Goal: Find contact information: Find contact information

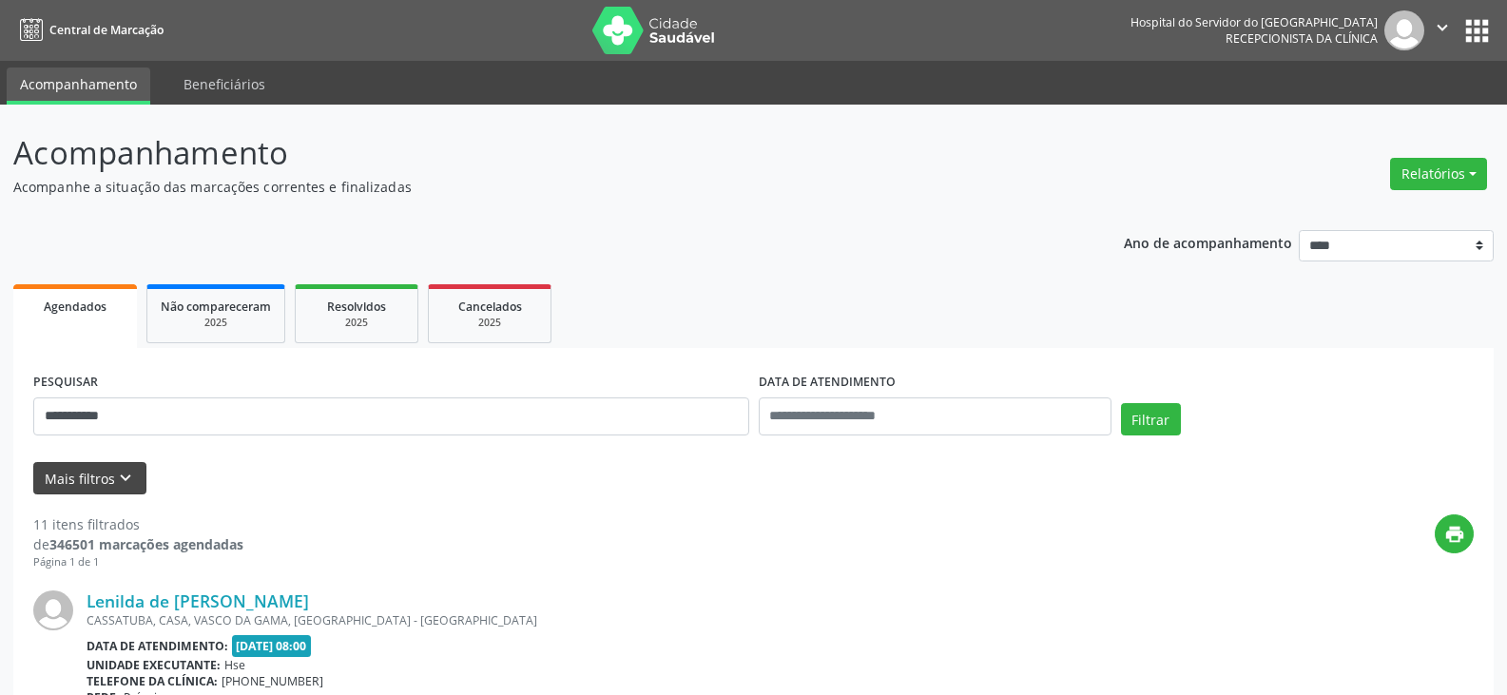
type input "**********"
click at [1121, 403] on button "Filtrar" at bounding box center [1151, 419] width 60 height 32
click at [183, 606] on link "[PERSON_NAME]" at bounding box center [154, 600] width 135 height 21
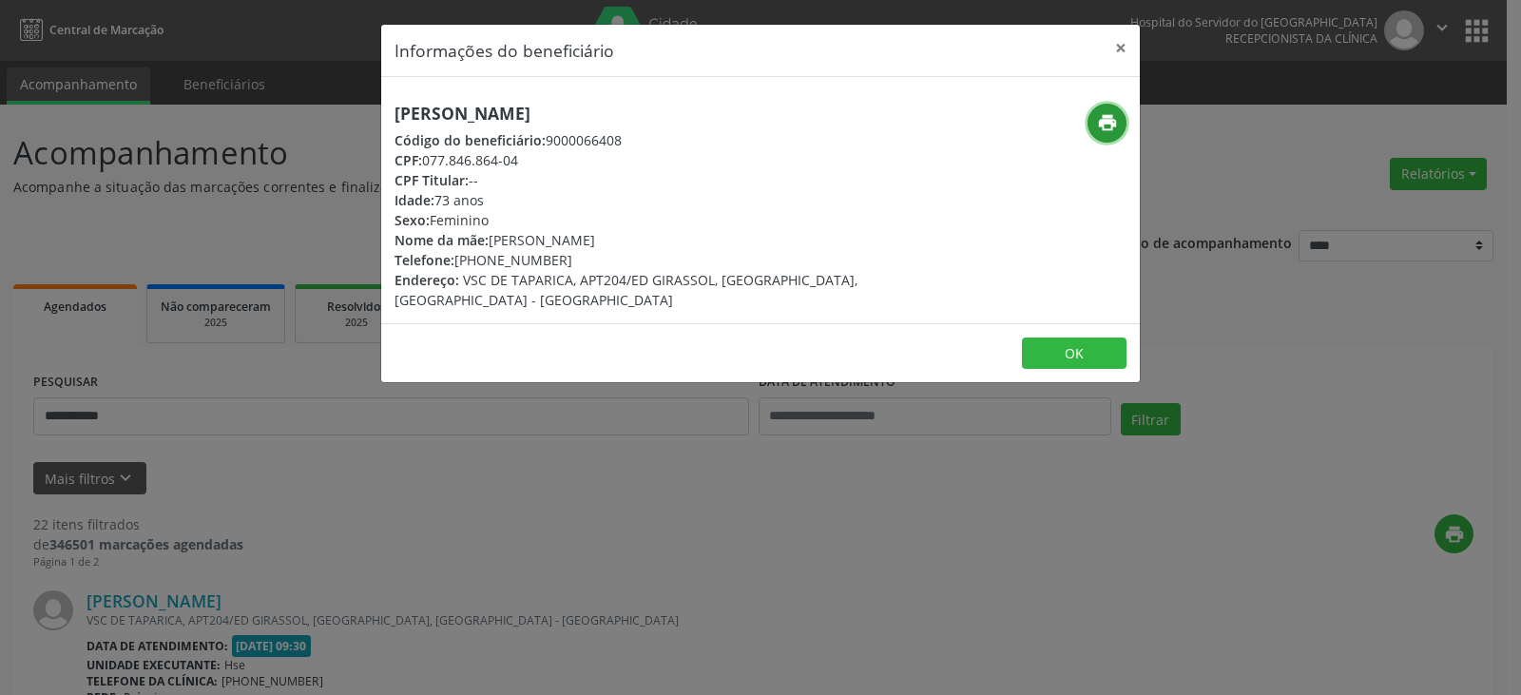
click at [1102, 124] on icon "print" at bounding box center [1107, 122] width 21 height 21
drag, startPoint x: 486, startPoint y: 265, endPoint x: 557, endPoint y: 264, distance: 71.3
click at [555, 265] on div "Telefone: [PHONE_NUMBER]" at bounding box center [634, 260] width 479 height 20
copy div "99943-6823"
click at [1116, 43] on button "×" at bounding box center [1121, 48] width 38 height 47
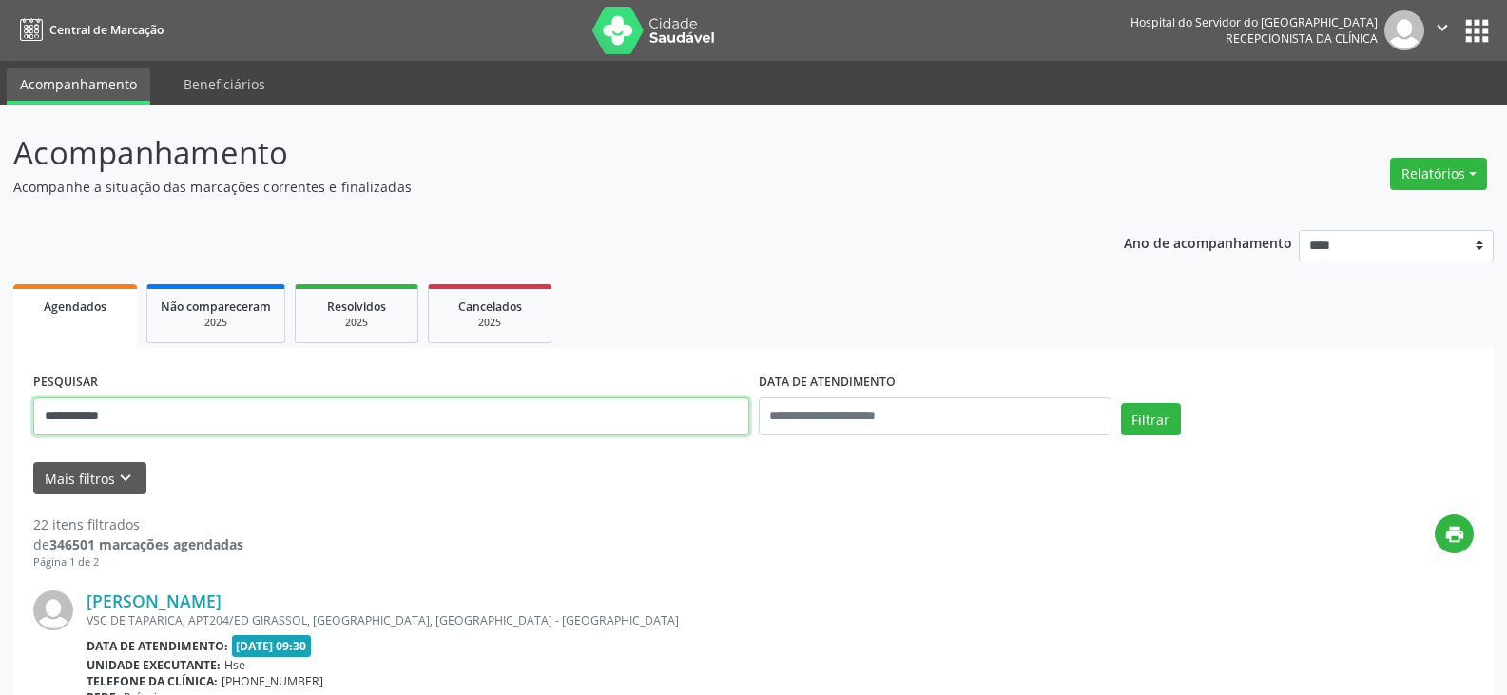
drag, startPoint x: 380, startPoint y: 433, endPoint x: 0, endPoint y: 458, distance: 381.2
type input "**********"
click at [1121, 403] on button "Filtrar" at bounding box center [1151, 419] width 60 height 32
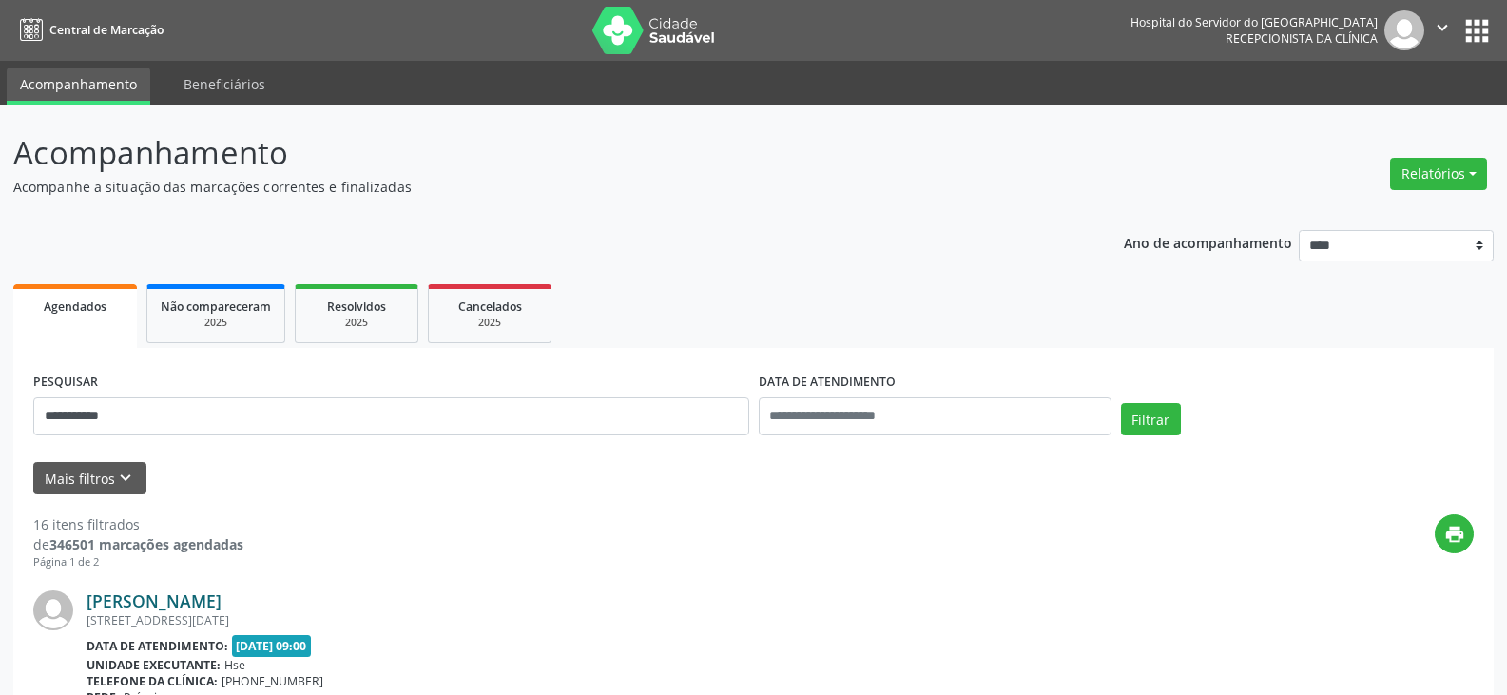
click at [123, 607] on link "[PERSON_NAME]" at bounding box center [154, 600] width 135 height 21
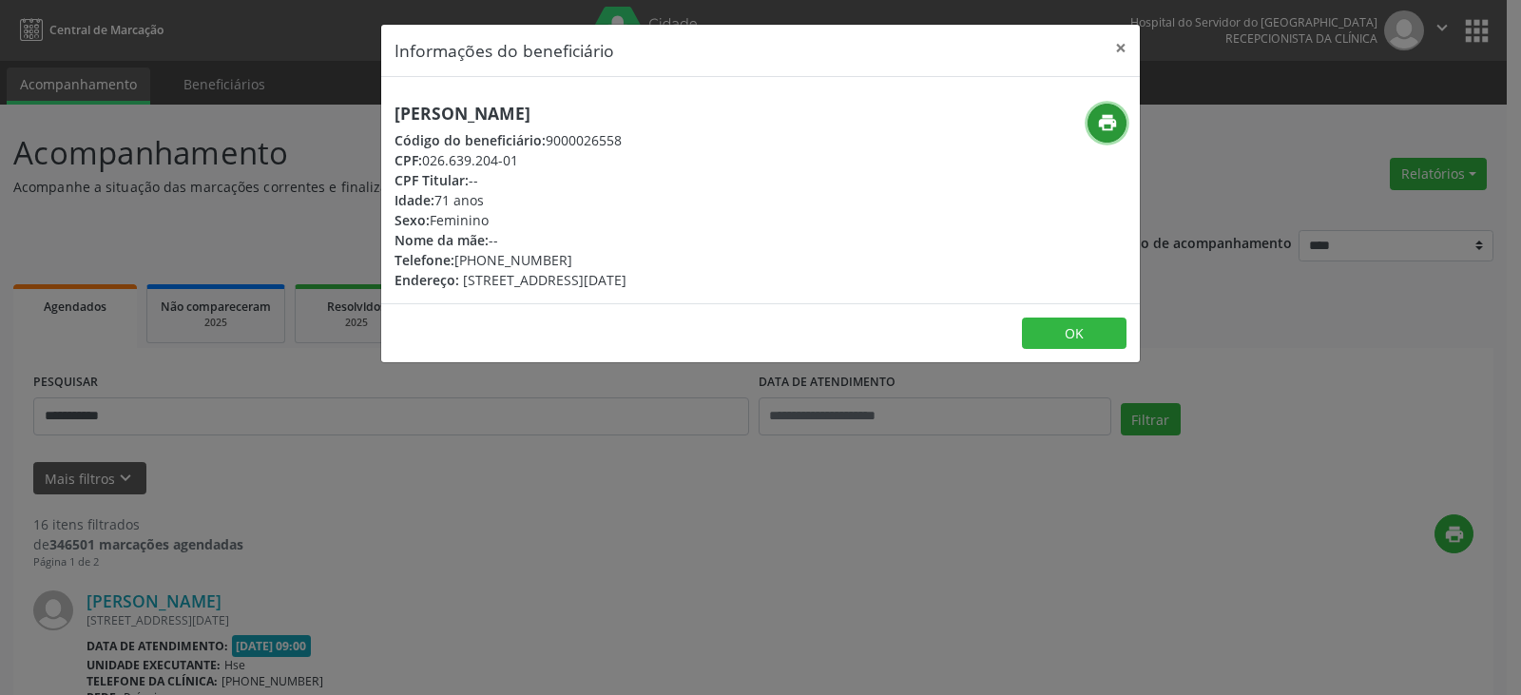
click at [1105, 131] on icon "print" at bounding box center [1107, 122] width 21 height 21
drag, startPoint x: 481, startPoint y: 260, endPoint x: 569, endPoint y: 259, distance: 87.5
click at [569, 259] on div "Telefone: [PHONE_NUMBER]" at bounding box center [511, 260] width 232 height 20
copy div "99772-4063"
click at [1112, 48] on button "×" at bounding box center [1121, 48] width 38 height 47
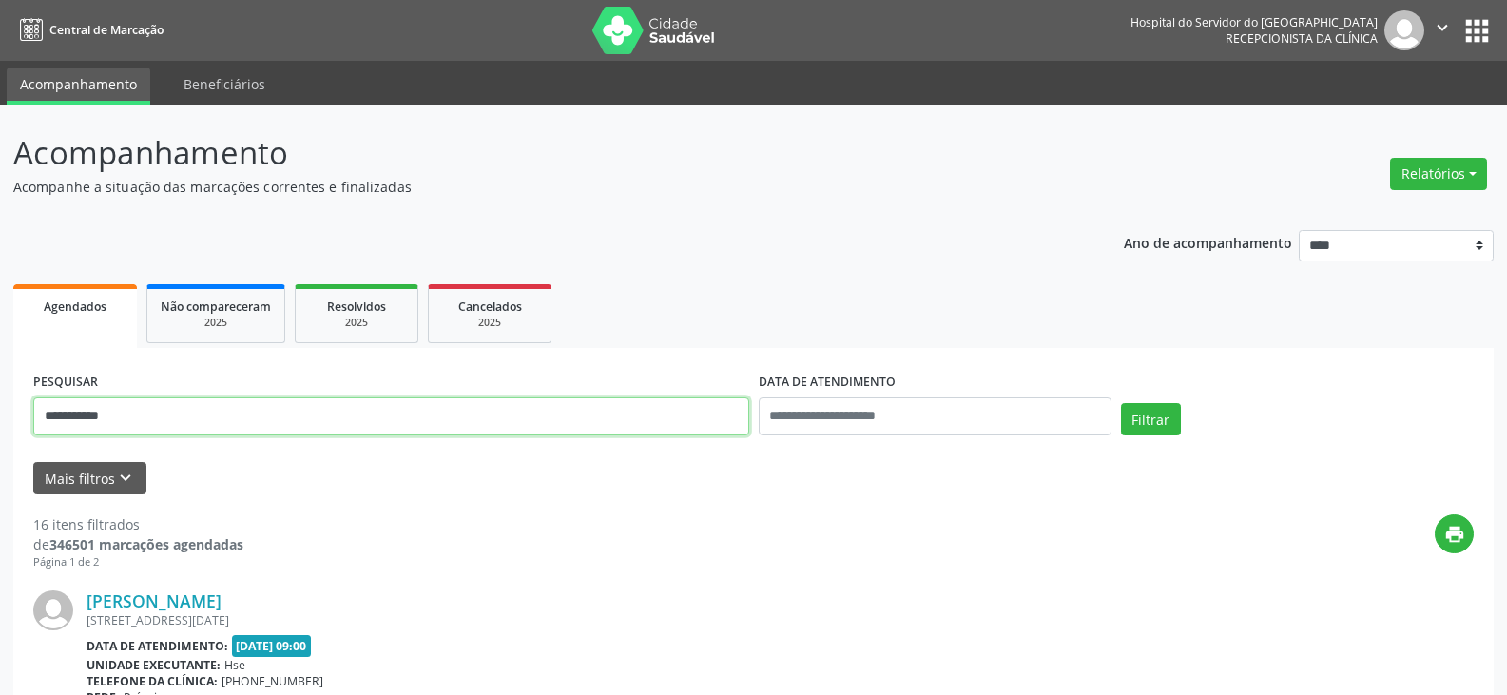
drag, startPoint x: 355, startPoint y: 404, endPoint x: 0, endPoint y: 405, distance: 354.6
type input "**********"
click at [1121, 403] on button "Filtrar" at bounding box center [1151, 419] width 60 height 32
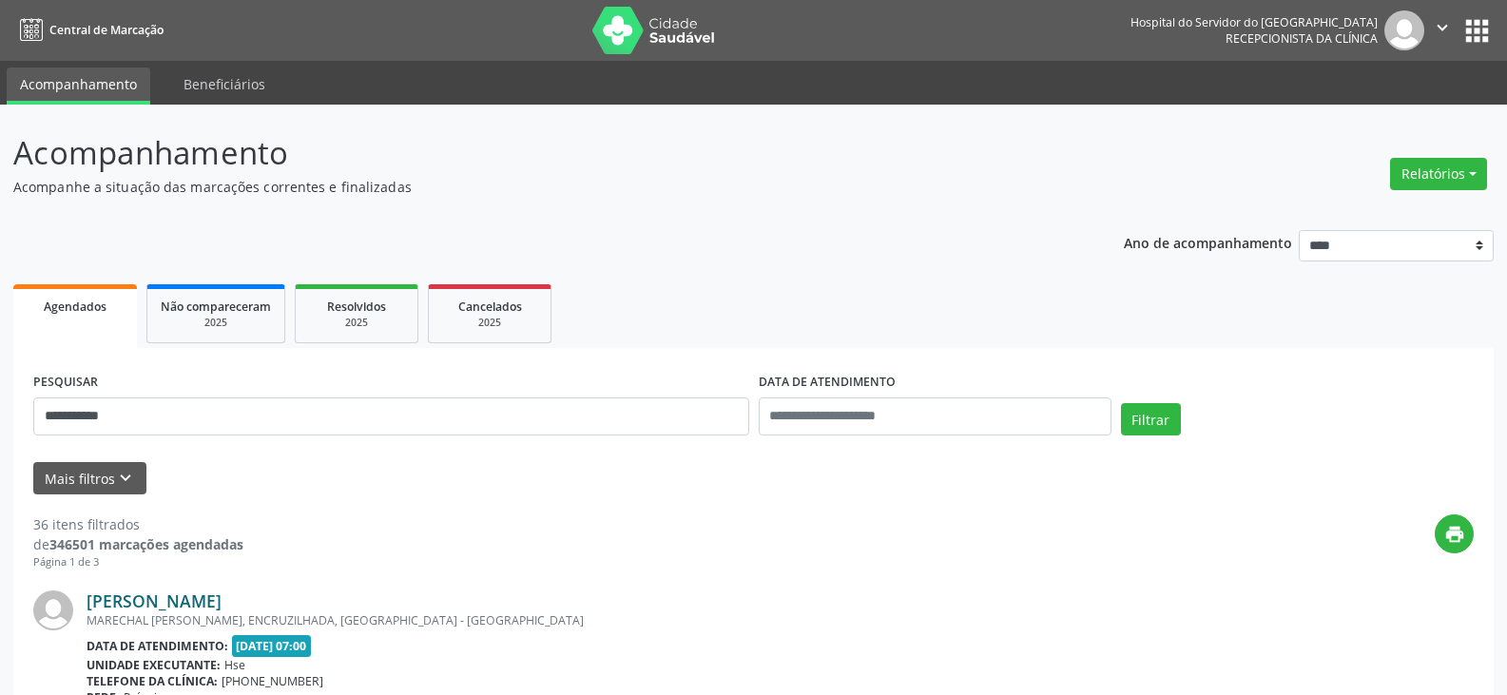
click at [222, 603] on link "[PERSON_NAME]" at bounding box center [154, 600] width 135 height 21
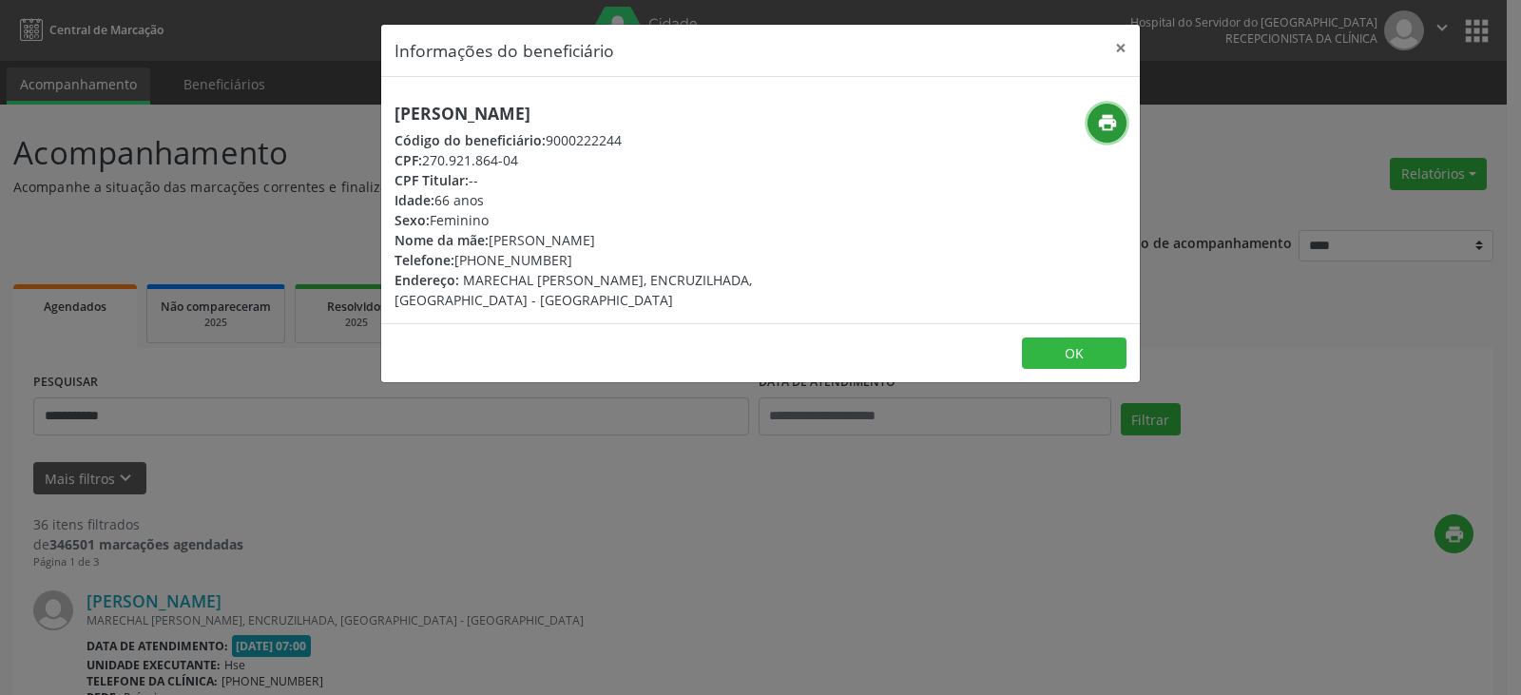
click at [1104, 133] on icon "print" at bounding box center [1107, 122] width 21 height 21
drag, startPoint x: 486, startPoint y: 257, endPoint x: 561, endPoint y: 257, distance: 75.1
click at [561, 257] on div "Telefone: [PHONE_NUMBER]" at bounding box center [634, 260] width 479 height 20
copy div "99798-2780"
click at [1127, 44] on button "×" at bounding box center [1121, 48] width 38 height 47
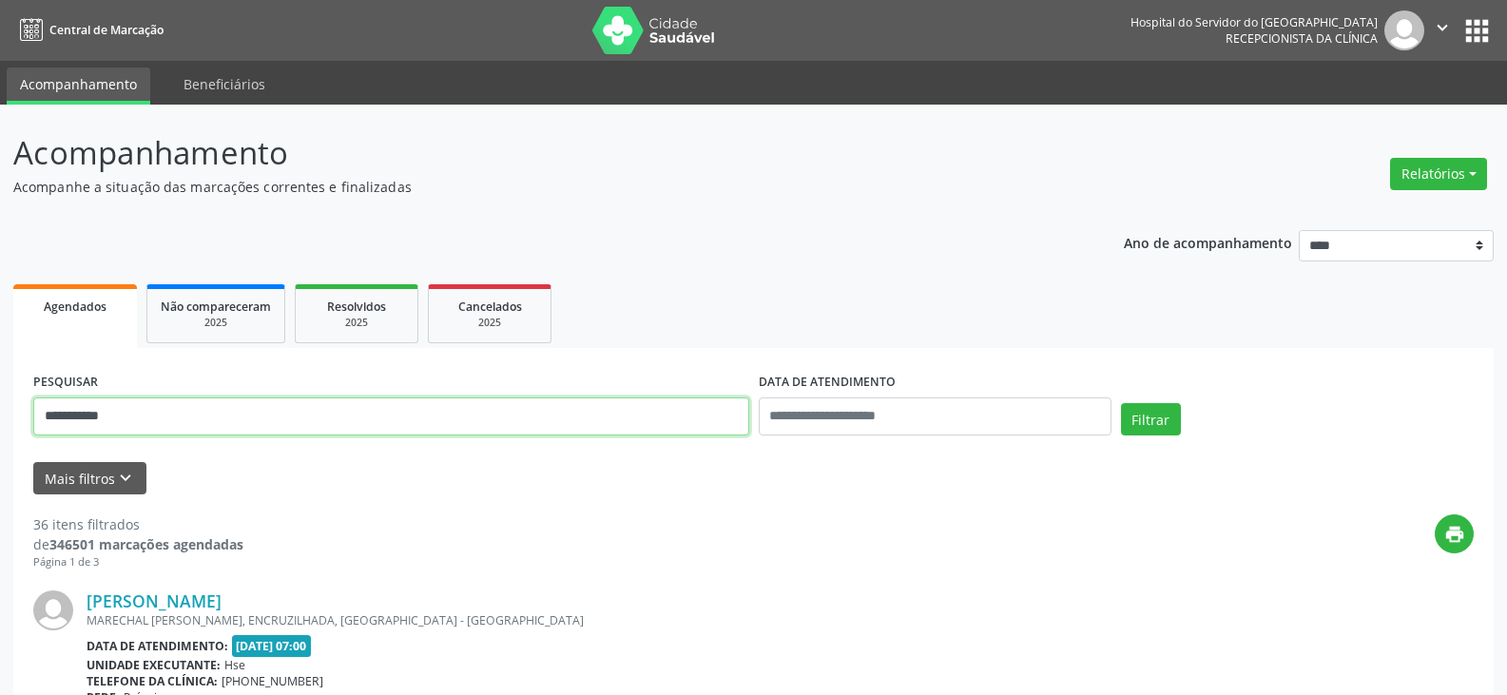
drag, startPoint x: 359, startPoint y: 411, endPoint x: 13, endPoint y: 416, distance: 346.1
click at [1121, 403] on button "Filtrar" at bounding box center [1151, 419] width 60 height 32
click at [497, 422] on input "**********" at bounding box center [391, 416] width 716 height 38
click at [182, 414] on input "**********" at bounding box center [391, 416] width 716 height 38
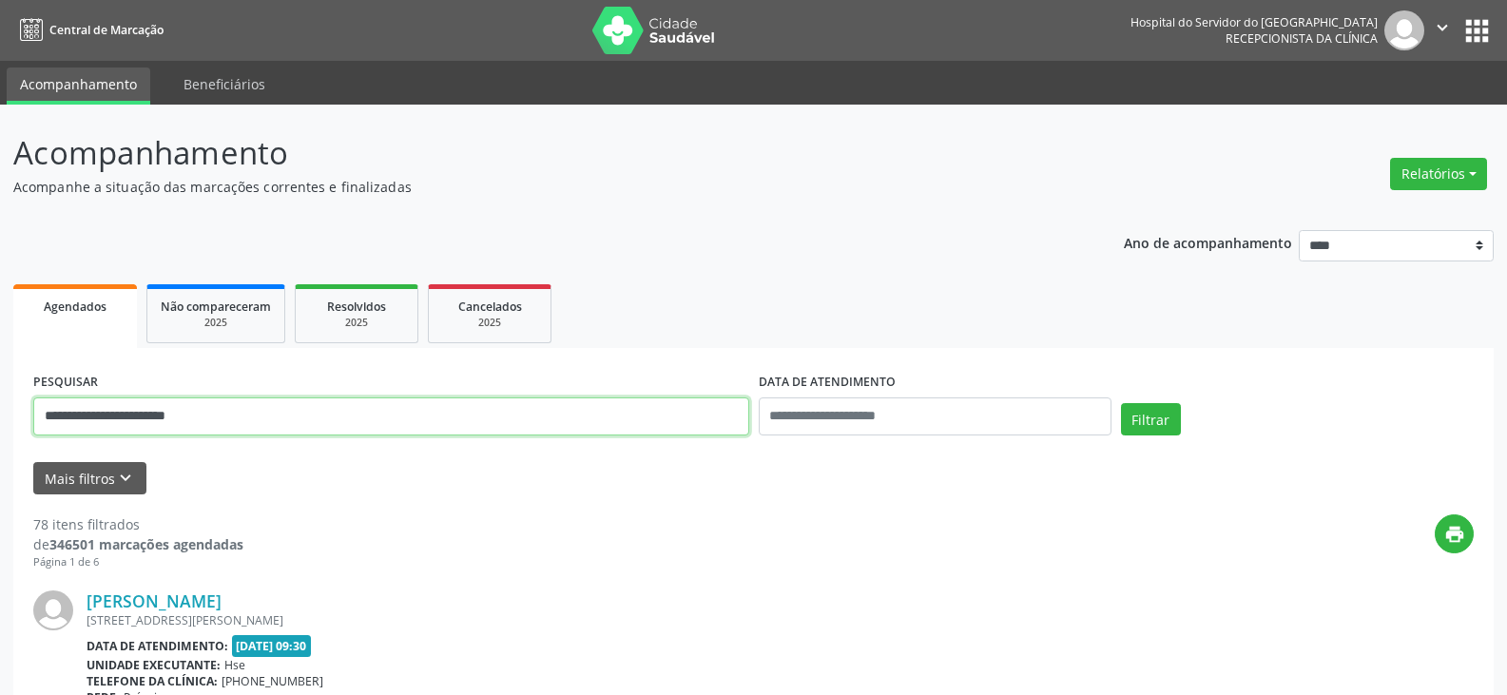
type input "**********"
click at [1121, 403] on button "Filtrar" at bounding box center [1151, 419] width 60 height 32
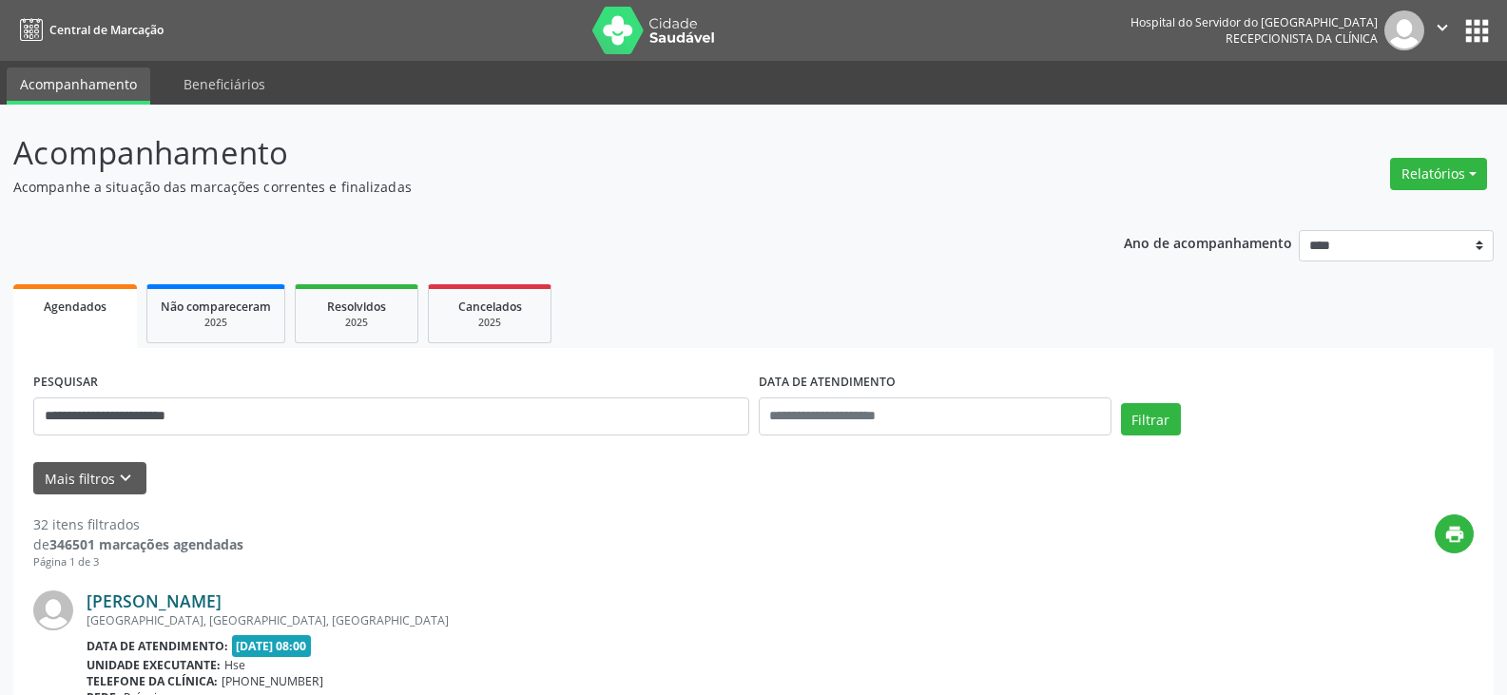
click at [222, 607] on link "[PERSON_NAME]" at bounding box center [154, 600] width 135 height 21
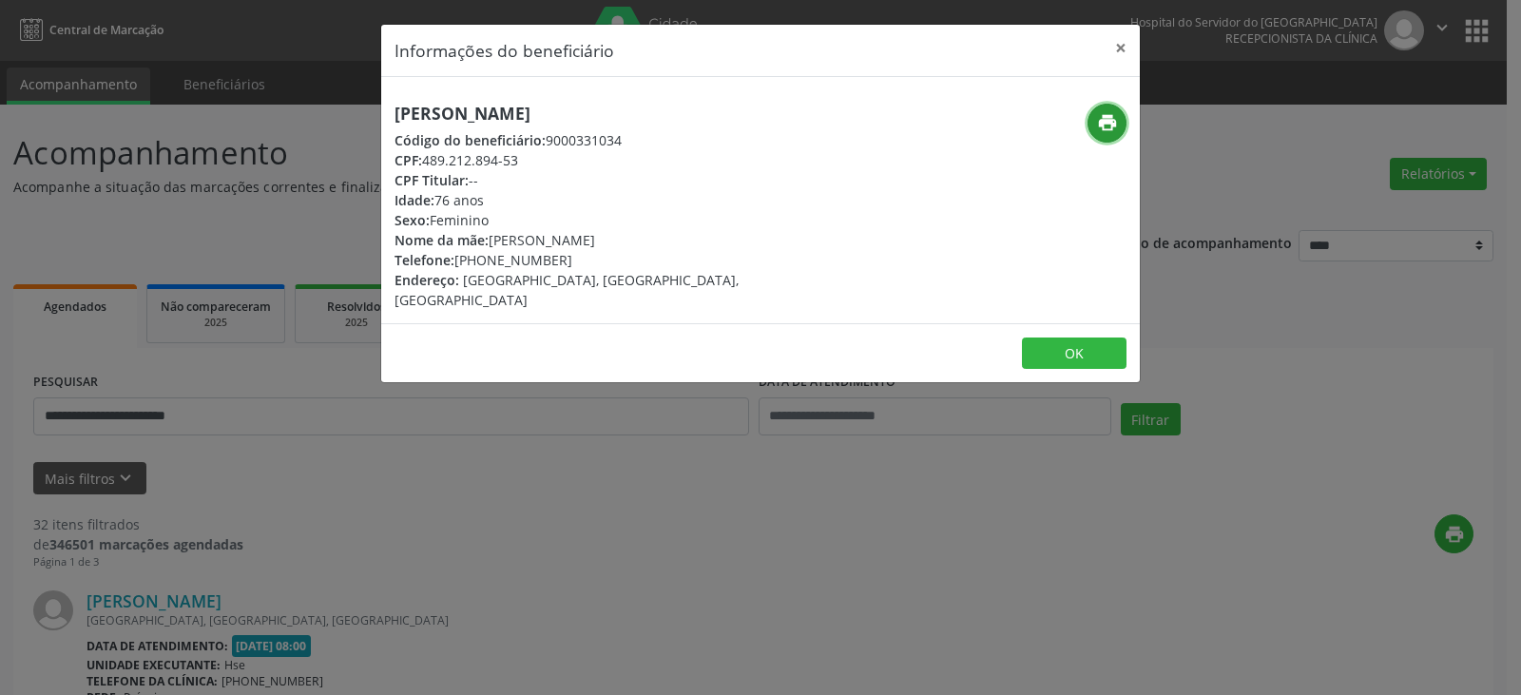
click at [1112, 125] on icon "print" at bounding box center [1107, 122] width 21 height 21
drag, startPoint x: 484, startPoint y: 260, endPoint x: 572, endPoint y: 260, distance: 88.4
click at [572, 260] on div "Telefone: [PHONE_NUMBER]" at bounding box center [634, 260] width 479 height 20
copy div "98796-5964"
click at [1112, 69] on button "×" at bounding box center [1121, 48] width 38 height 47
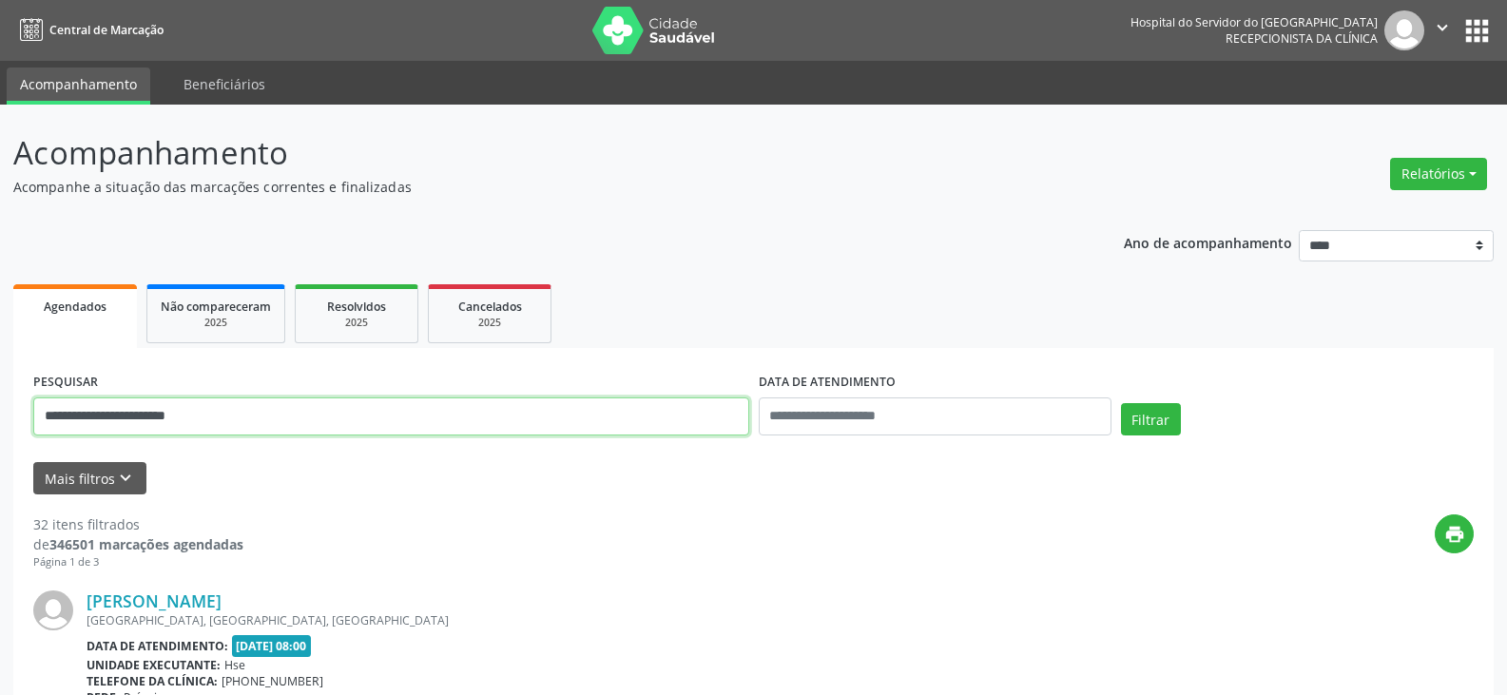
drag, startPoint x: 334, startPoint y: 414, endPoint x: 0, endPoint y: 412, distance: 333.7
click at [1121, 403] on button "Filtrar" at bounding box center [1151, 419] width 60 height 32
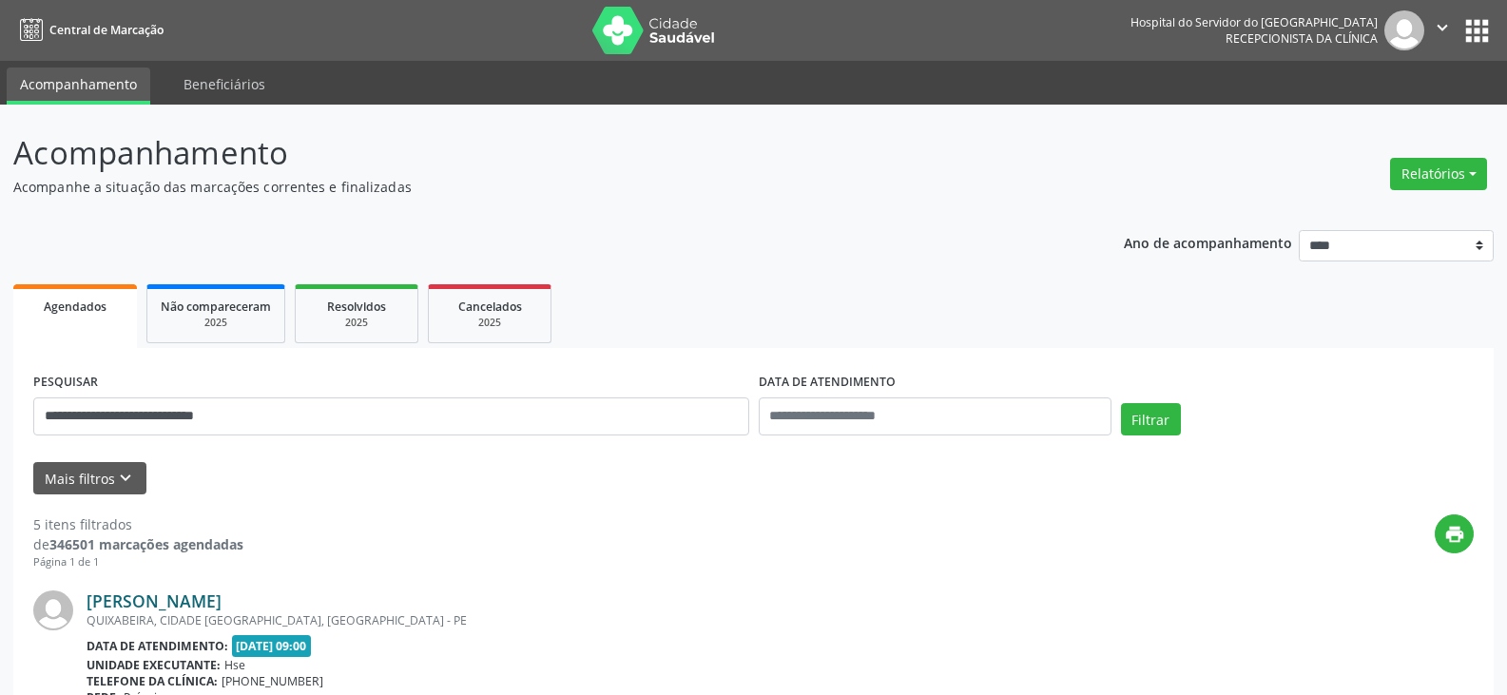
click at [222, 603] on link "[PERSON_NAME]" at bounding box center [154, 600] width 135 height 21
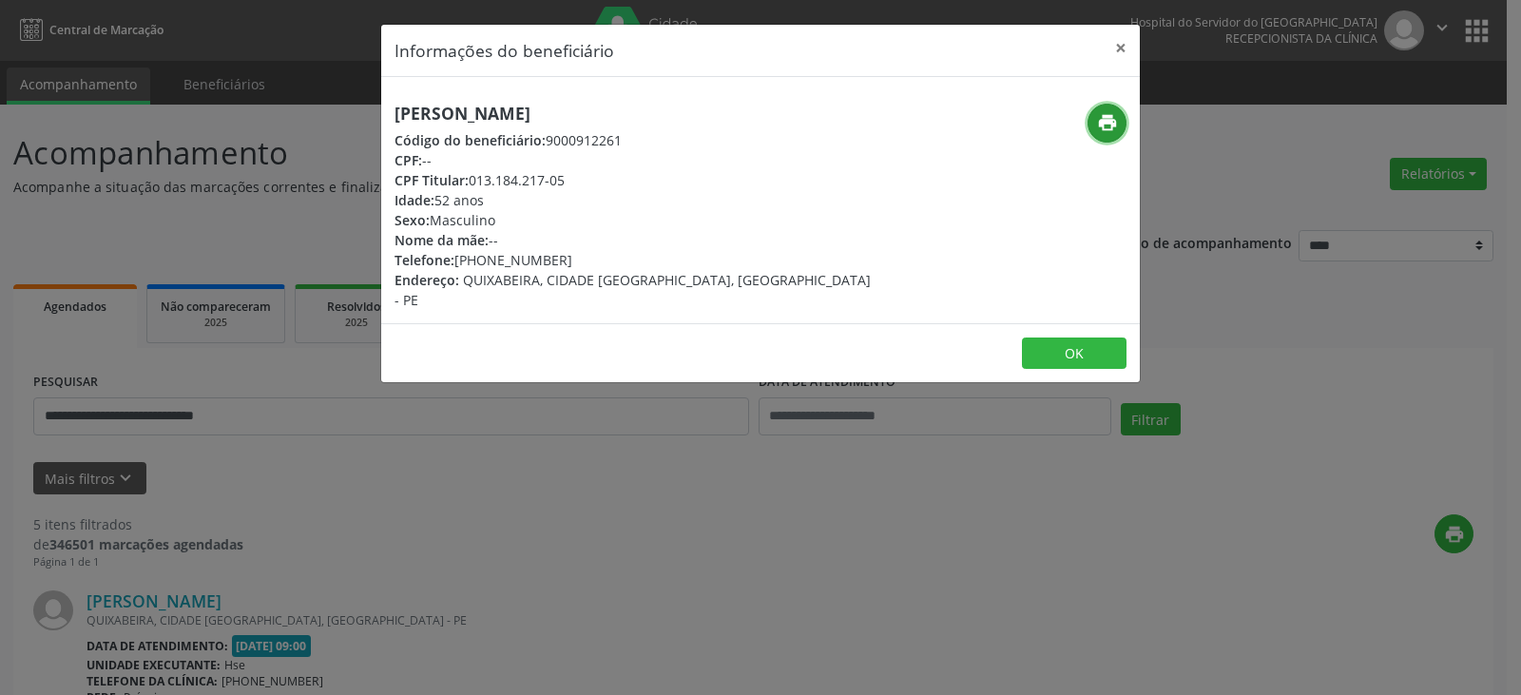
click at [1109, 121] on icon "print" at bounding box center [1107, 122] width 21 height 21
drag, startPoint x: 473, startPoint y: 179, endPoint x: 569, endPoint y: 184, distance: 96.2
click at [569, 184] on div "CPF Titular: 013.184.217-05" at bounding box center [634, 180] width 479 height 20
copy div "013.184.217-05"
drag, startPoint x: 484, startPoint y: 262, endPoint x: 575, endPoint y: 259, distance: 91.3
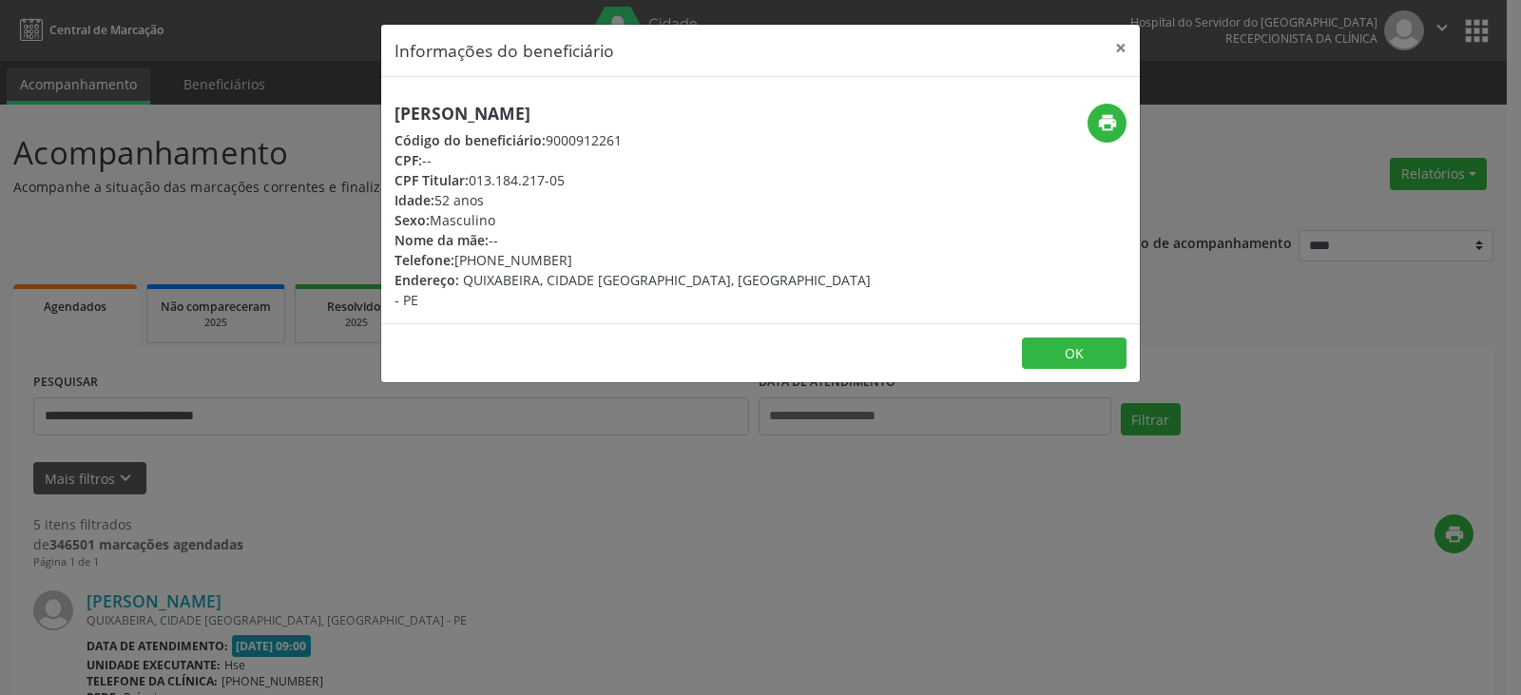
click at [575, 259] on div "Telefone: [PHONE_NUMBER]" at bounding box center [634, 260] width 479 height 20
copy div "99538-6483"
drag, startPoint x: 473, startPoint y: 177, endPoint x: 569, endPoint y: 177, distance: 95.1
click at [569, 177] on div "CPF Titular: 013.184.217-05" at bounding box center [634, 180] width 479 height 20
copy div "013.184.217-05"
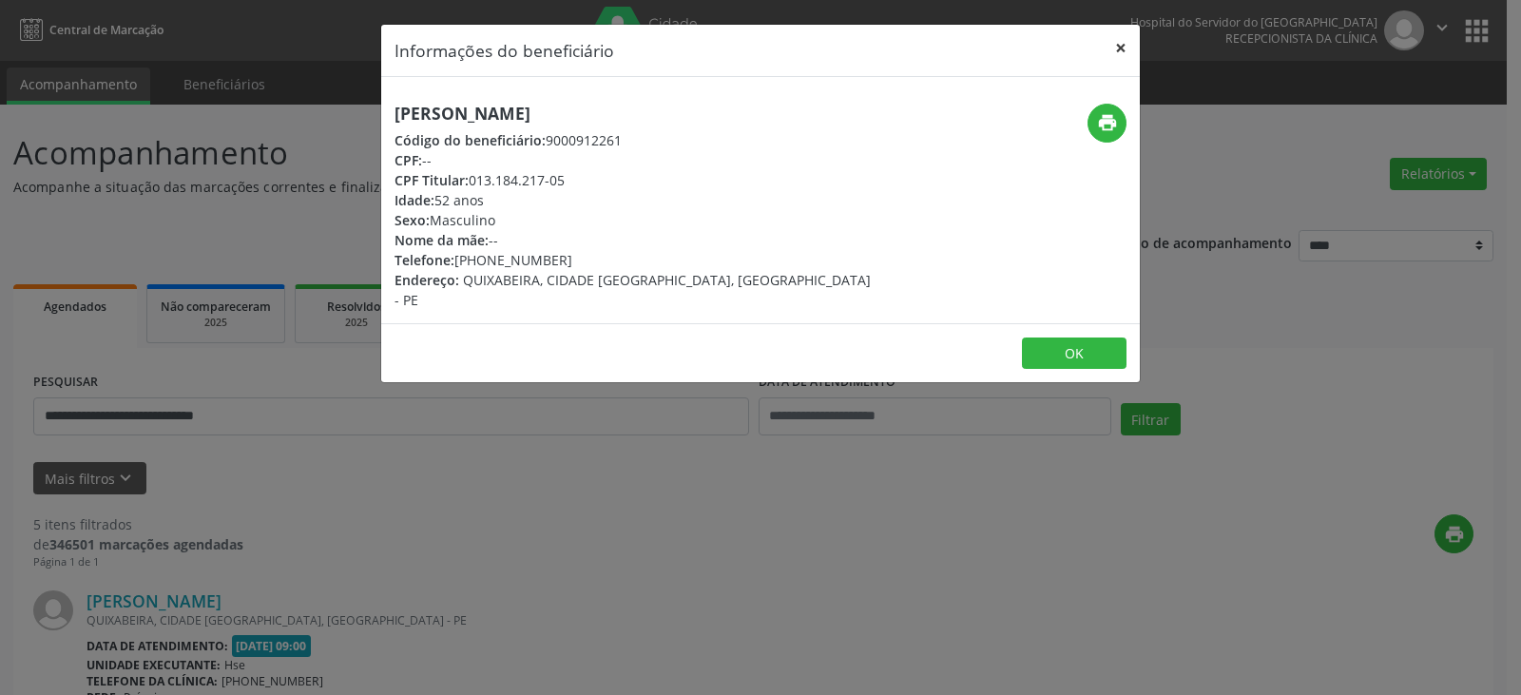
click at [1109, 47] on button "×" at bounding box center [1121, 48] width 38 height 47
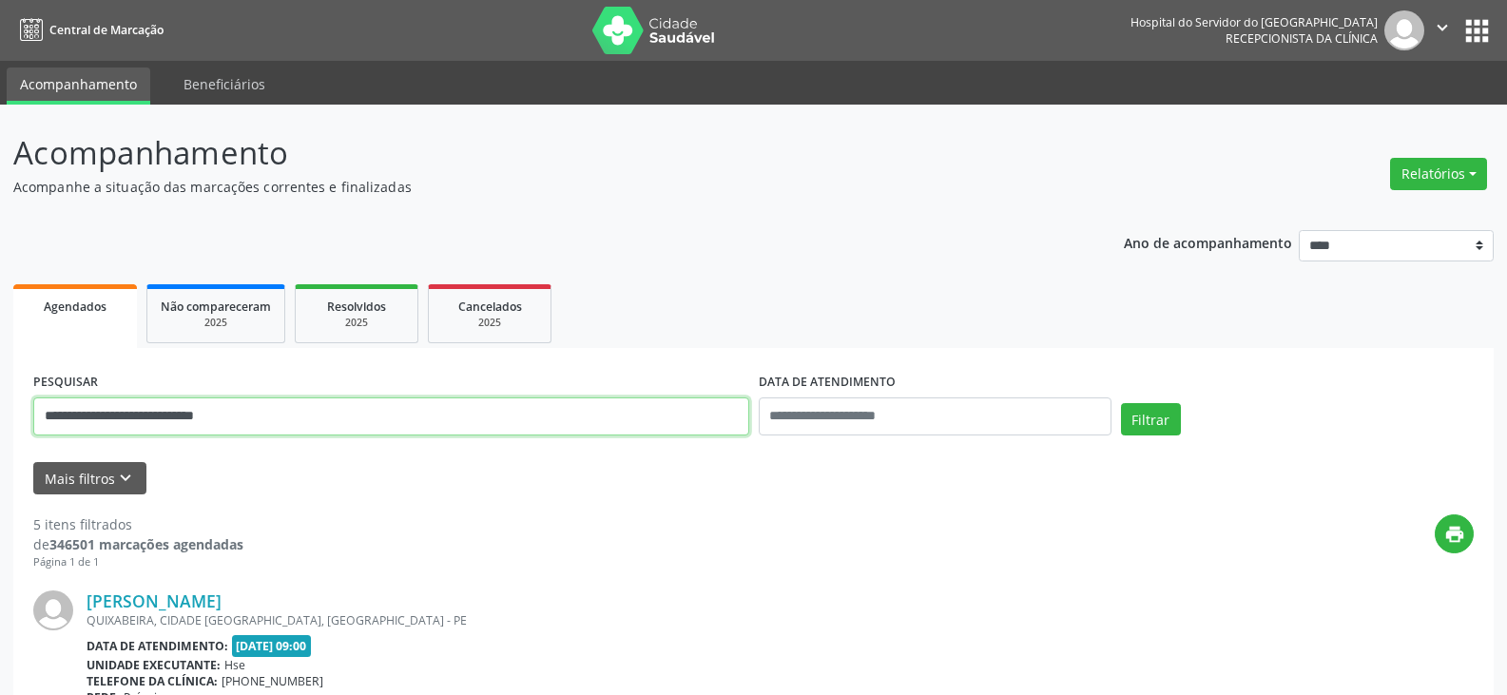
drag, startPoint x: 202, startPoint y: 412, endPoint x: 0, endPoint y: 416, distance: 201.6
paste input "text"
type input "**********"
click at [1121, 403] on button "Filtrar" at bounding box center [1151, 419] width 60 height 32
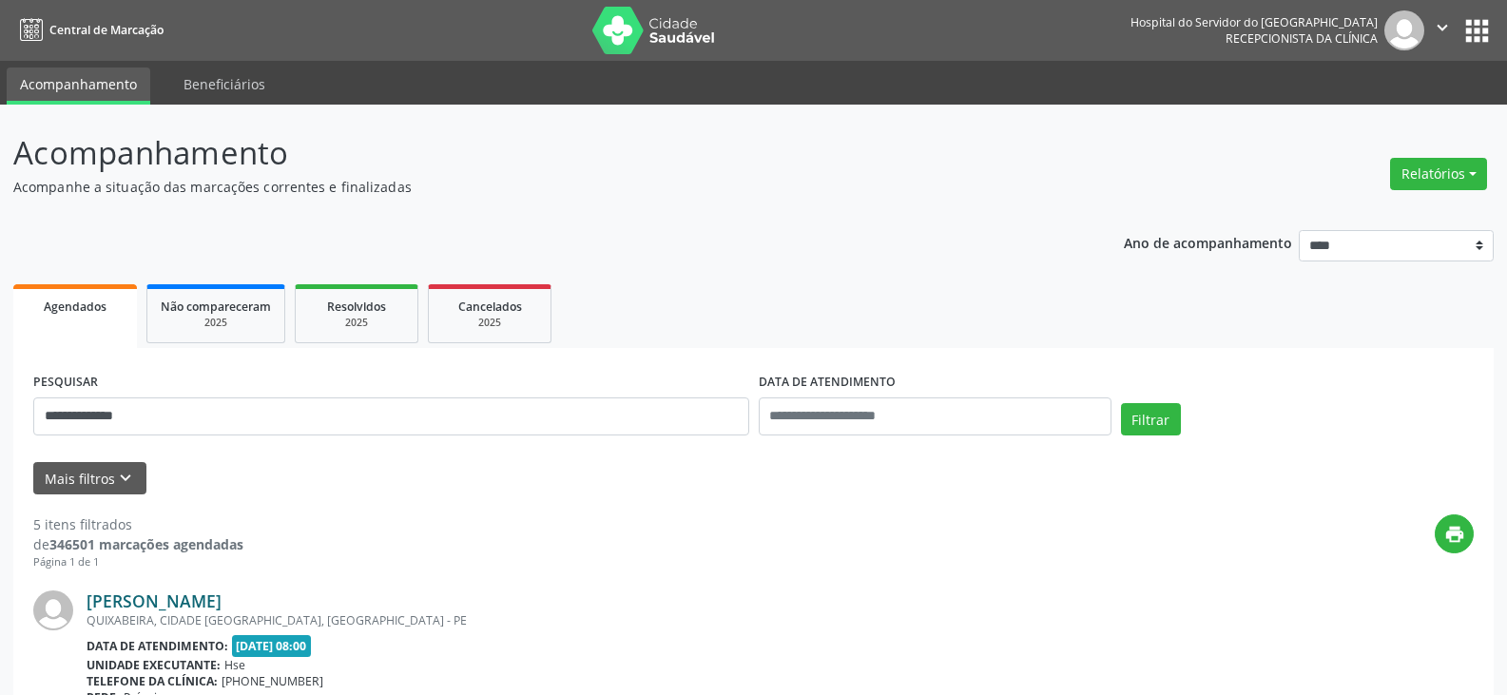
click at [222, 599] on link "[PERSON_NAME]" at bounding box center [154, 600] width 135 height 21
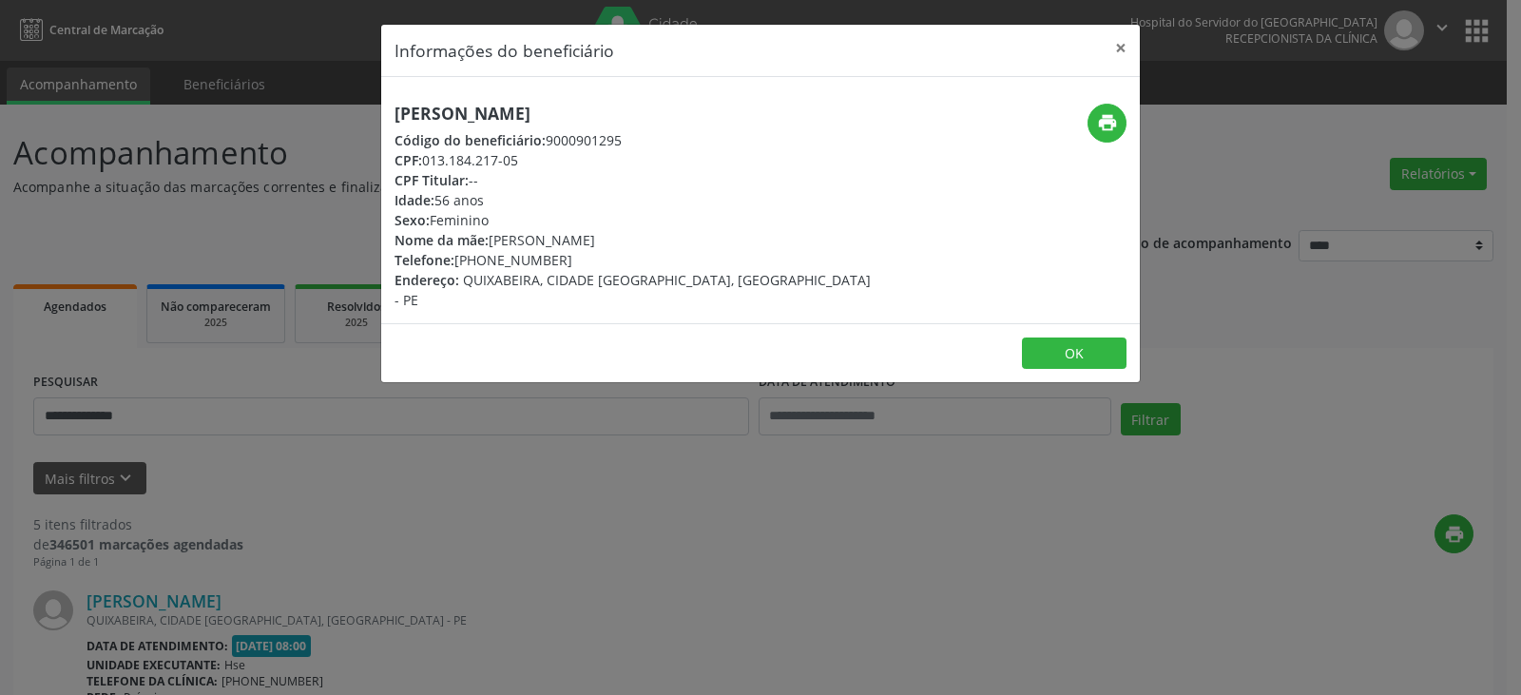
drag, startPoint x: 742, startPoint y: 117, endPoint x: 387, endPoint y: 116, distance: 354.6
click at [387, 116] on div "[PERSON_NAME] Código do beneficiário: 9000901295 CPF: 013.184.217-05 CPF Titula…" at bounding box center [634, 207] width 506 height 206
copy h5 "[PERSON_NAME]"
drag, startPoint x: 1121, startPoint y: 48, endPoint x: 847, endPoint y: 203, distance: 315.1
click at [1121, 49] on button "×" at bounding box center [1121, 48] width 38 height 47
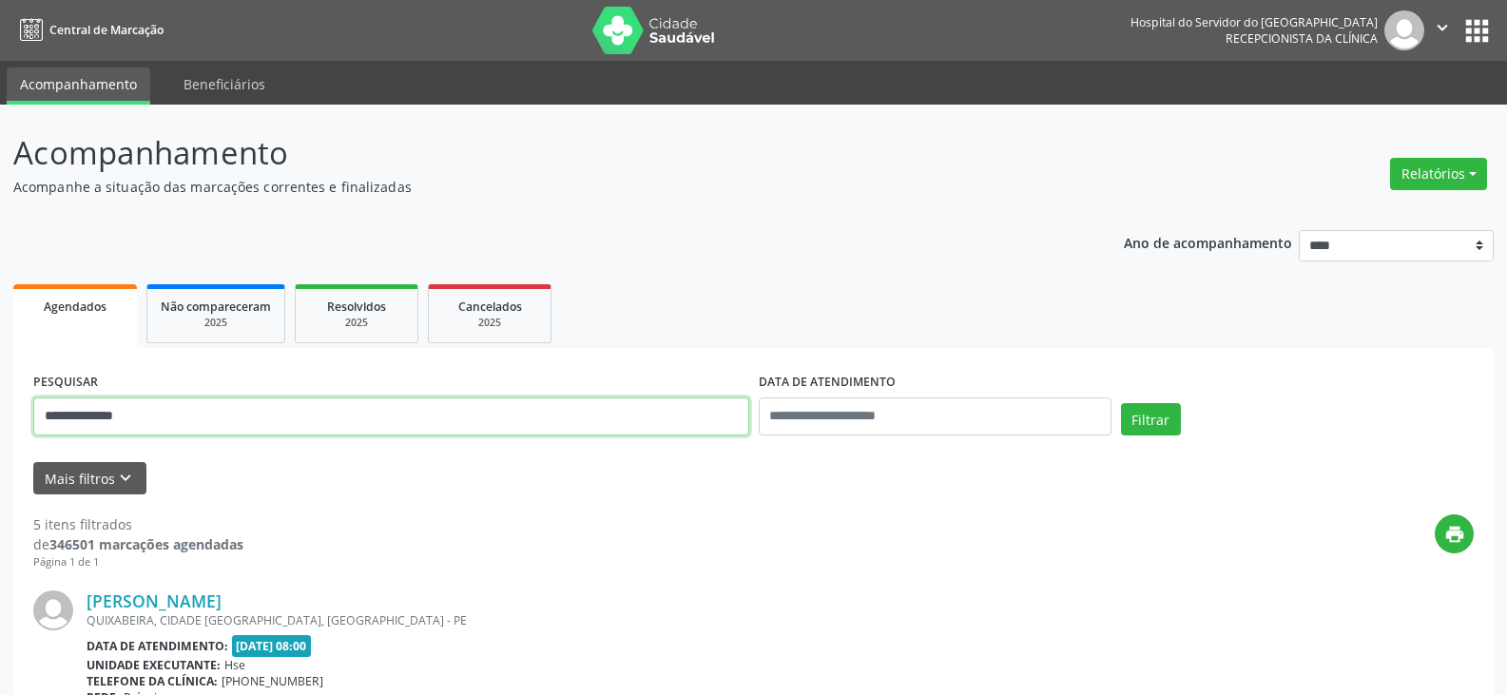
drag, startPoint x: 338, startPoint y: 415, endPoint x: 0, endPoint y: 423, distance: 337.6
type input "**********"
click at [1121, 403] on button "Filtrar" at bounding box center [1151, 419] width 60 height 32
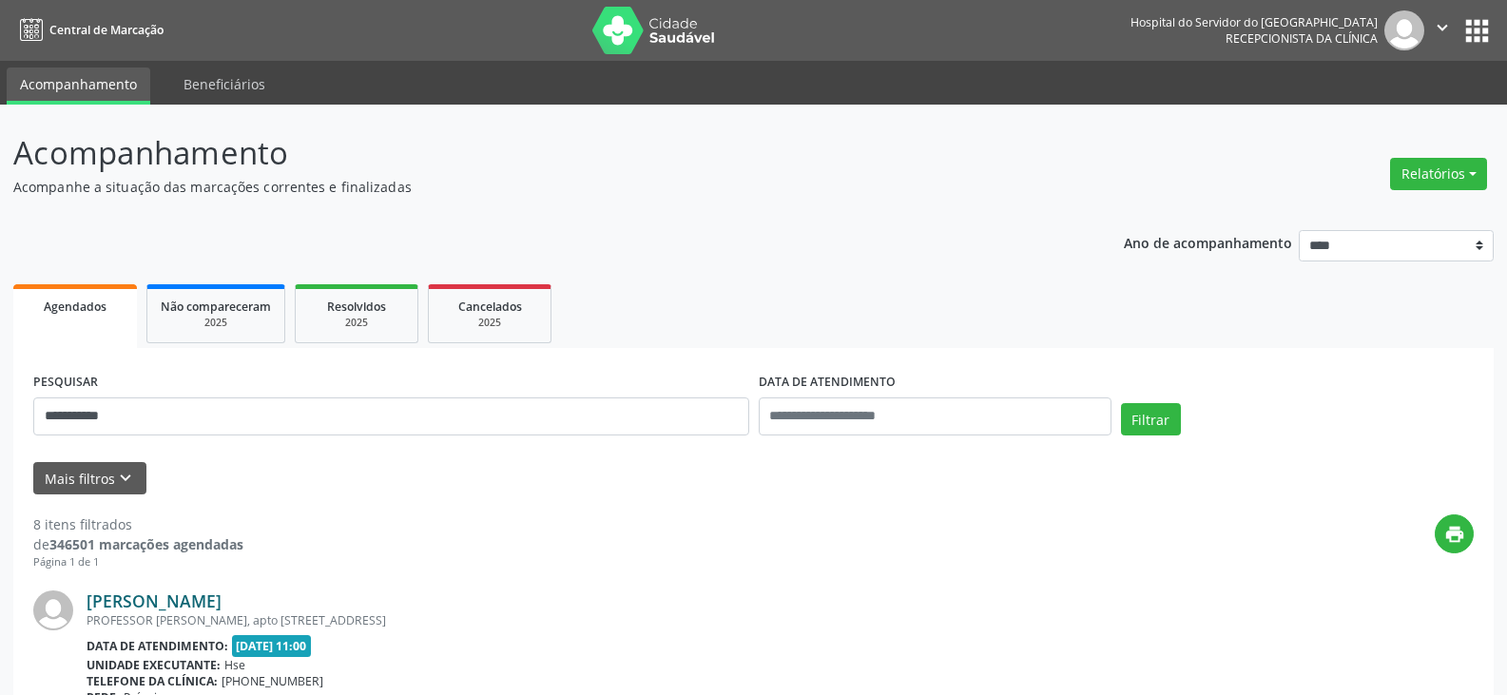
click at [222, 598] on link "[PERSON_NAME]" at bounding box center [154, 600] width 135 height 21
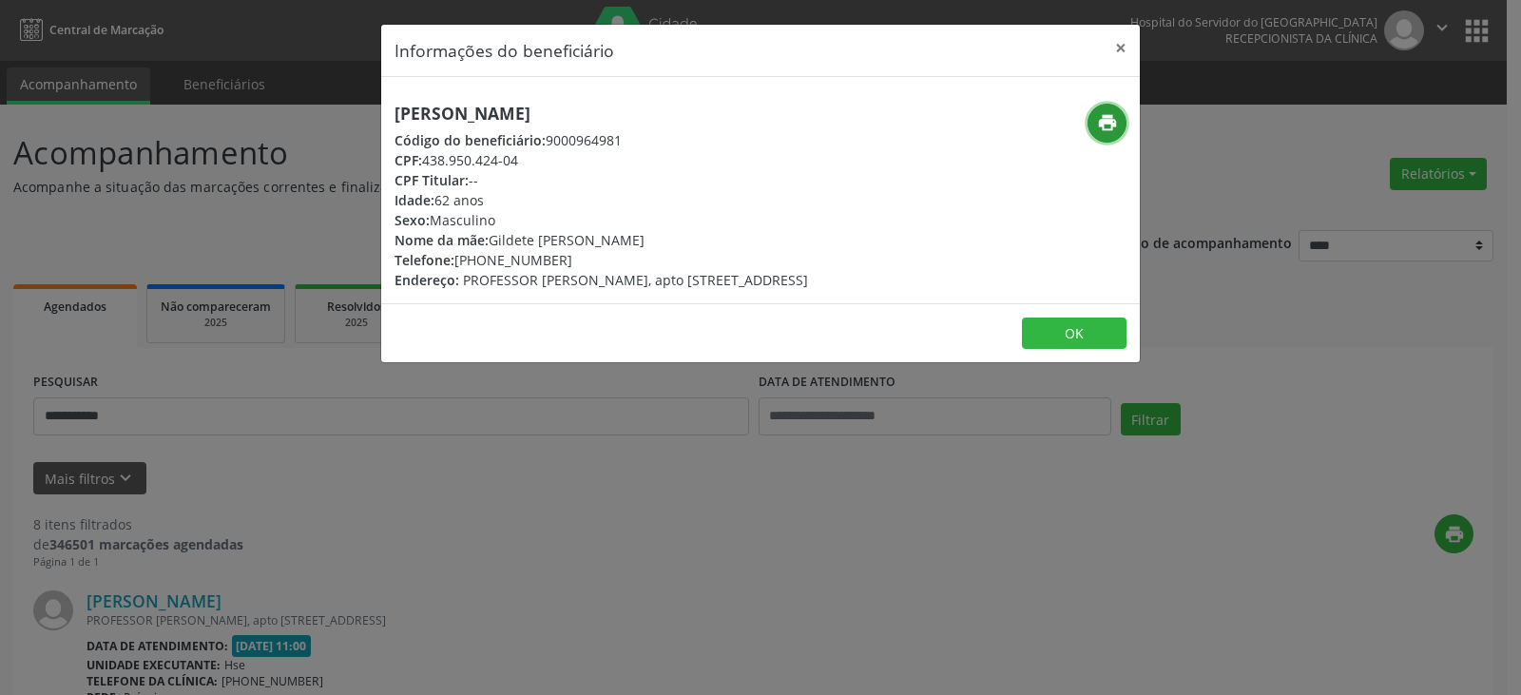
click at [1111, 113] on icon "print" at bounding box center [1107, 122] width 21 height 21
drag, startPoint x: 485, startPoint y: 261, endPoint x: 555, endPoint y: 256, distance: 70.6
click at [555, 256] on div "Telefone: [PHONE_NUMBER]" at bounding box center [602, 260] width 414 height 20
copy div "99810-1546"
click at [1124, 54] on button "×" at bounding box center [1121, 48] width 38 height 47
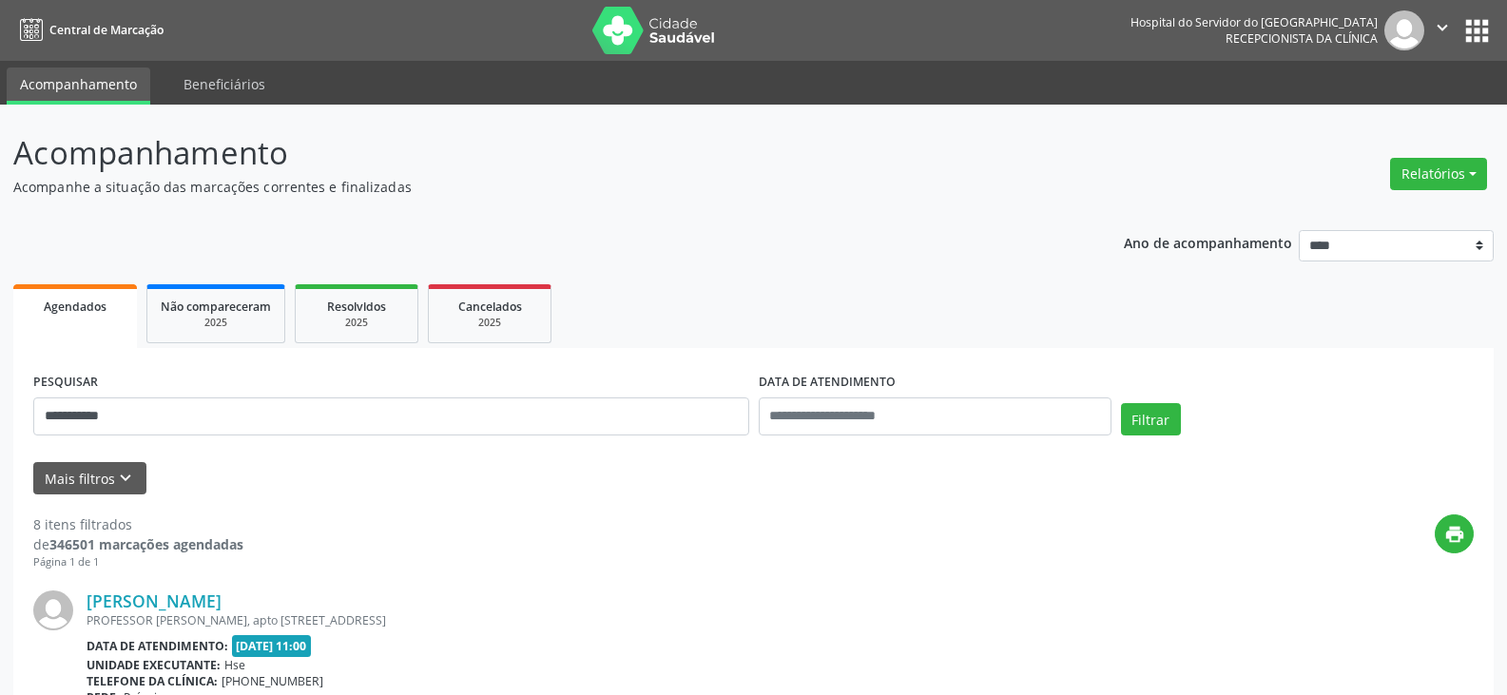
drag, startPoint x: 422, startPoint y: 392, endPoint x: 0, endPoint y: 396, distance: 422.1
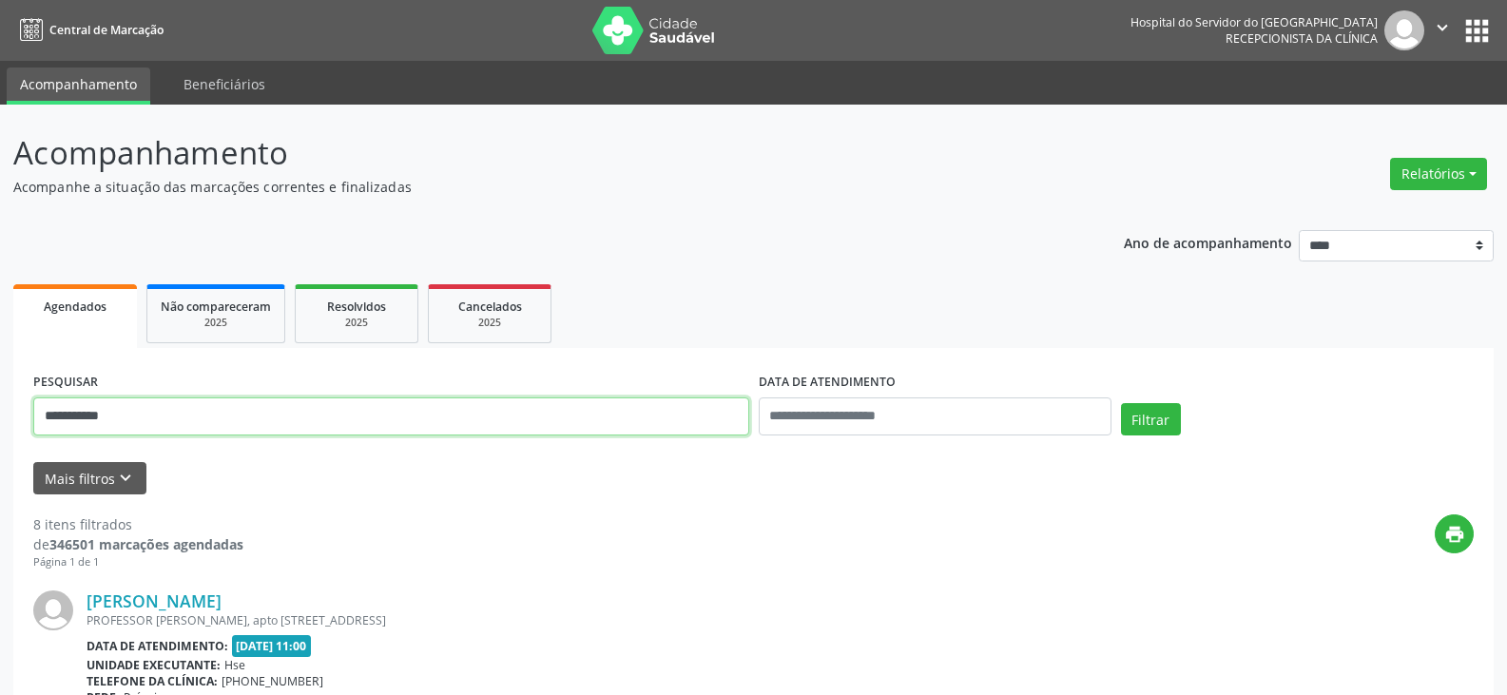
drag, startPoint x: 148, startPoint y: 432, endPoint x: 0, endPoint y: 403, distance: 151.0
type input "*"
type input "**********"
click at [1121, 403] on button "Filtrar" at bounding box center [1151, 419] width 60 height 32
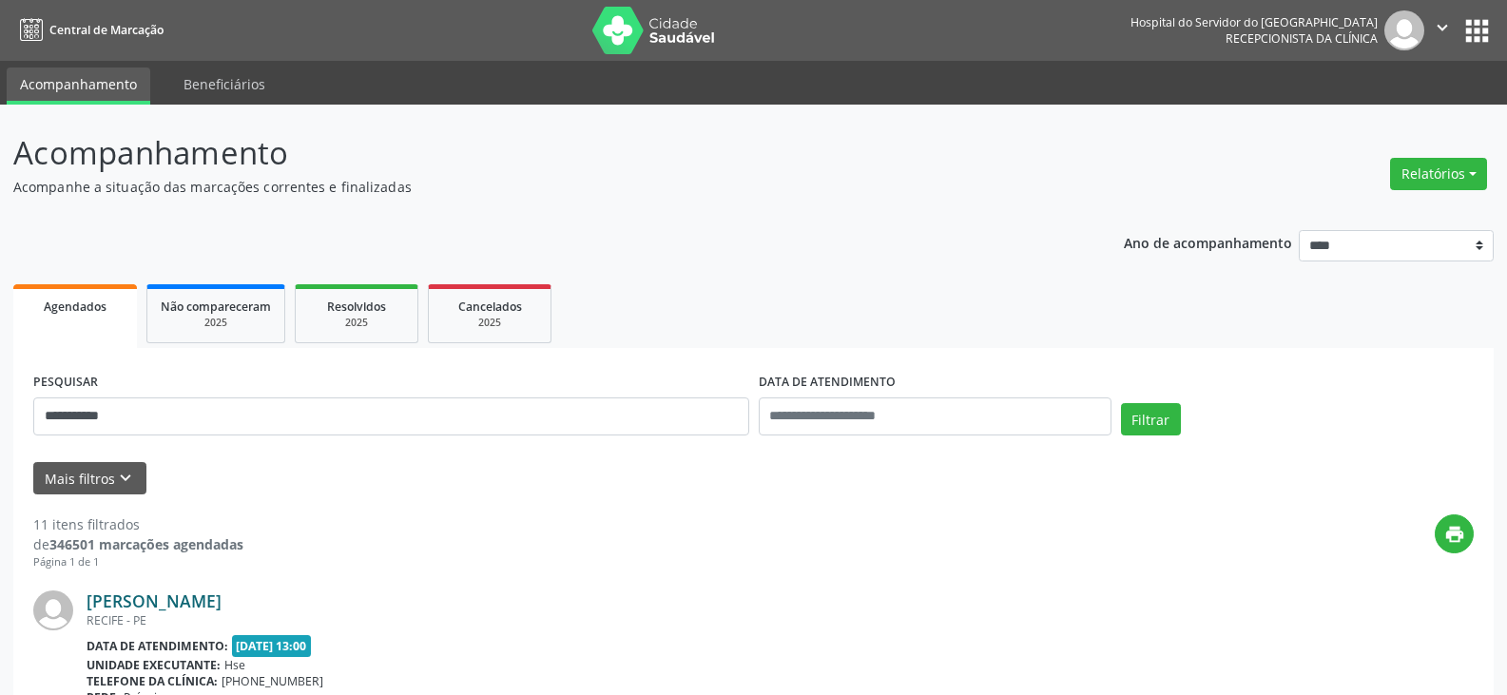
click at [141, 600] on link "[PERSON_NAME]" at bounding box center [154, 600] width 135 height 21
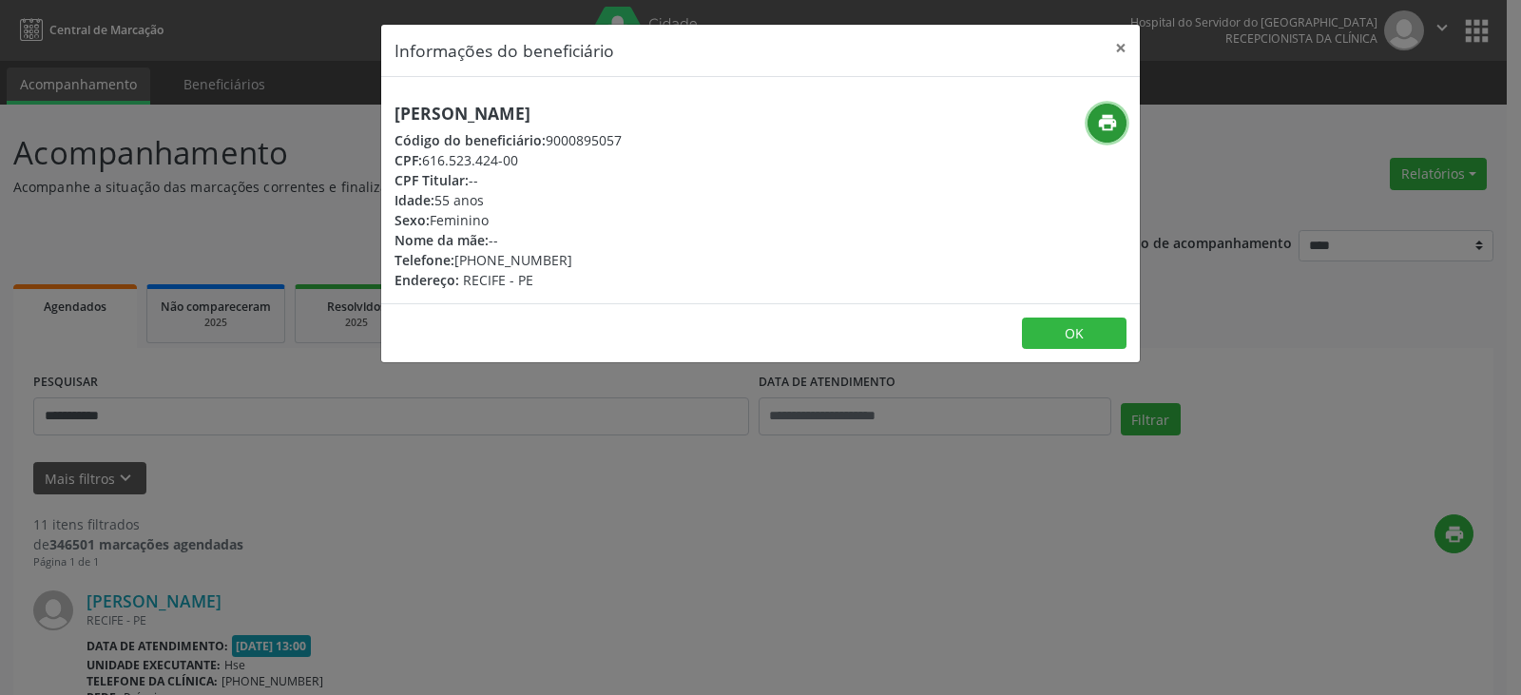
click at [1108, 127] on icon "print" at bounding box center [1107, 122] width 21 height 21
drag, startPoint x: 485, startPoint y: 262, endPoint x: 569, endPoint y: 255, distance: 85.0
click at [560, 258] on div "Telefone: [PHONE_NUMBER]" at bounding box center [508, 260] width 227 height 20
copy div "98807-2424"
